Goal: Task Accomplishment & Management: Manage account settings

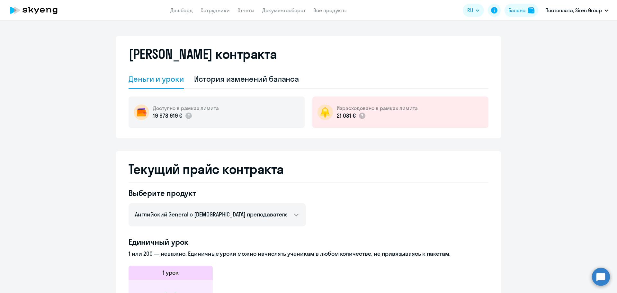
select select "english_adult_not_native_speaker"
click at [218, 11] on link "Сотрудники" at bounding box center [214, 10] width 29 height 6
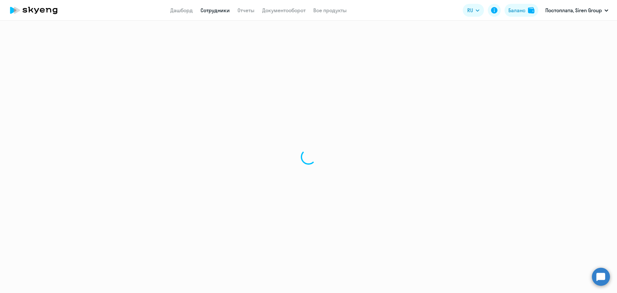
select select "30"
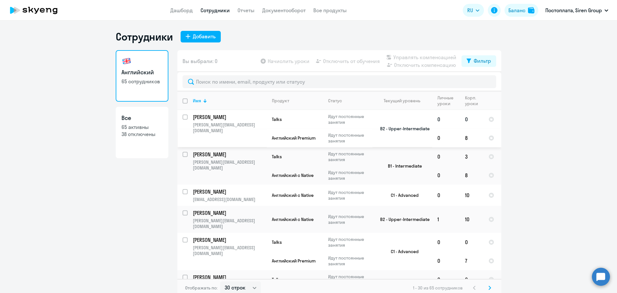
click at [182, 118] on input "select row 14063564" at bounding box center [188, 120] width 13 height 13
click at [184, 114] on input "deselect row 14063564" at bounding box center [188, 120] width 13 height 13
checkbox input "false"
click at [134, 124] on p "65 активны" at bounding box center [141, 126] width 41 height 7
select select "30"
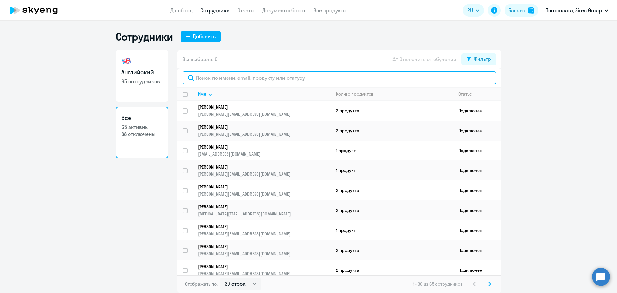
click at [239, 79] on input "text" at bounding box center [338, 77] width 313 height 13
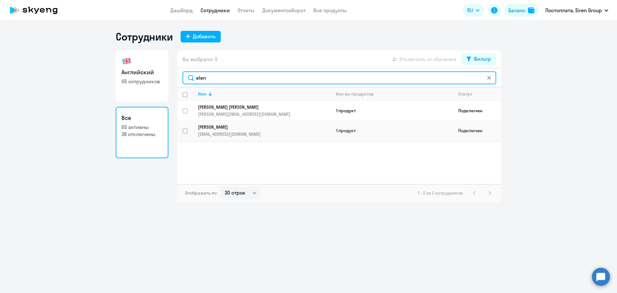
type input "elen"
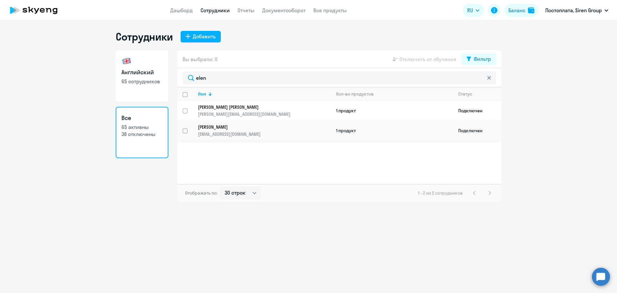
click at [184, 131] on input "select row 39218694" at bounding box center [188, 134] width 13 height 13
click at [184, 131] on input "deselect row 39218694" at bounding box center [188, 134] width 13 height 13
checkbox input "false"
click at [127, 198] on div "Английский 65 сотрудников Все 65 активны 38 отключены" at bounding box center [142, 126] width 53 height 152
click at [138, 69] on h3 "Английский" at bounding box center [141, 72] width 41 height 8
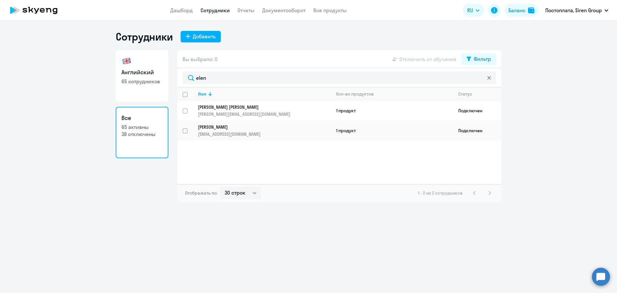
select select "30"
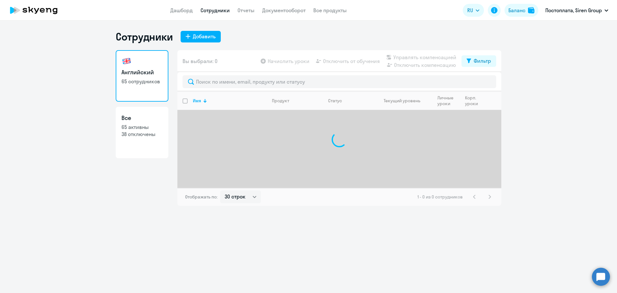
click at [145, 128] on p "65 активны" at bounding box center [141, 126] width 41 height 7
select select "30"
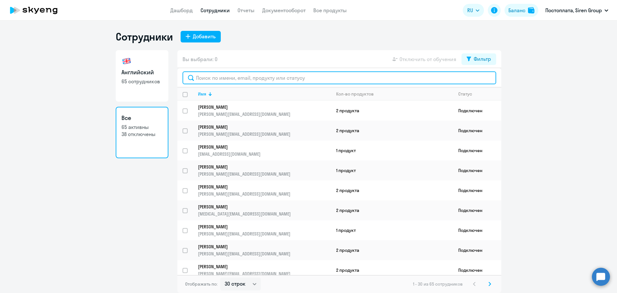
click at [216, 75] on input "text" at bounding box center [338, 77] width 313 height 13
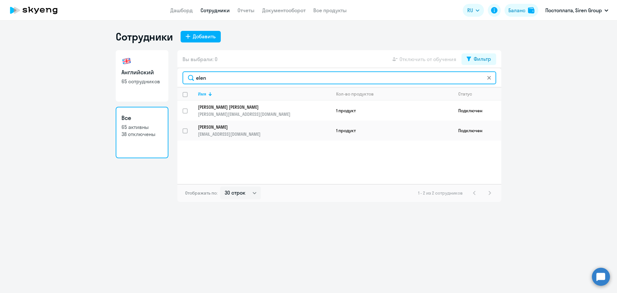
type input "elen"
